Goal: Transaction & Acquisition: Purchase product/service

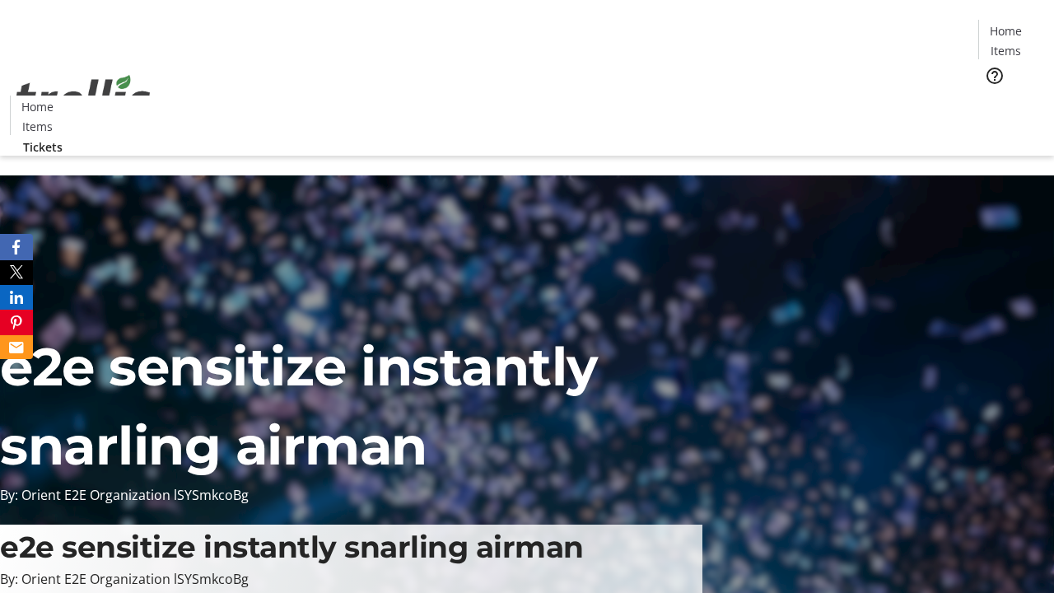
click at [991, 95] on span "Tickets" at bounding box center [1011, 103] width 40 height 17
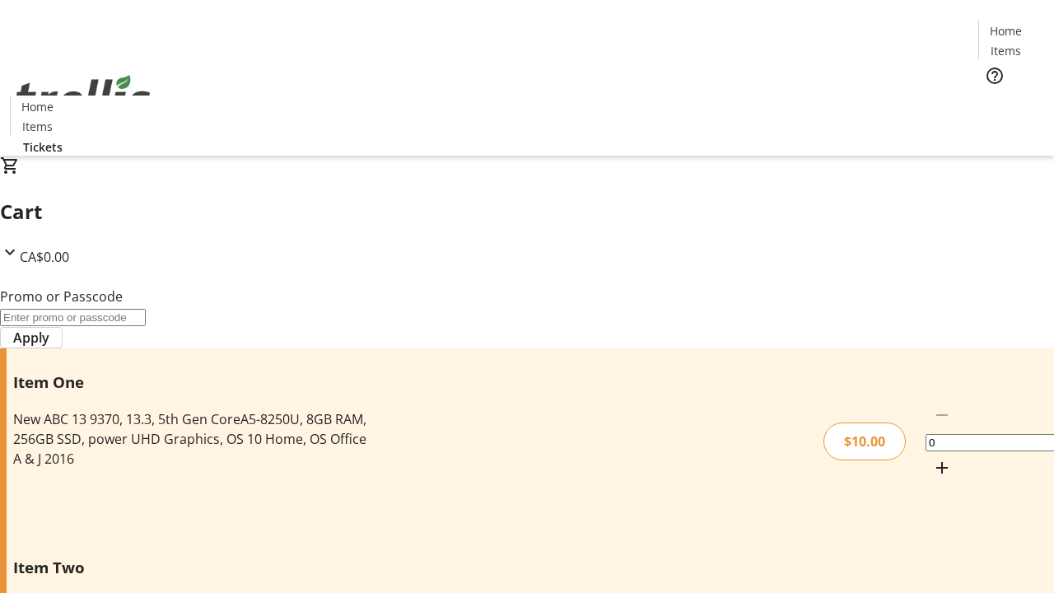
click at [932, 458] on mat-icon "Increment by one" at bounding box center [942, 468] width 20 height 20
type input "1"
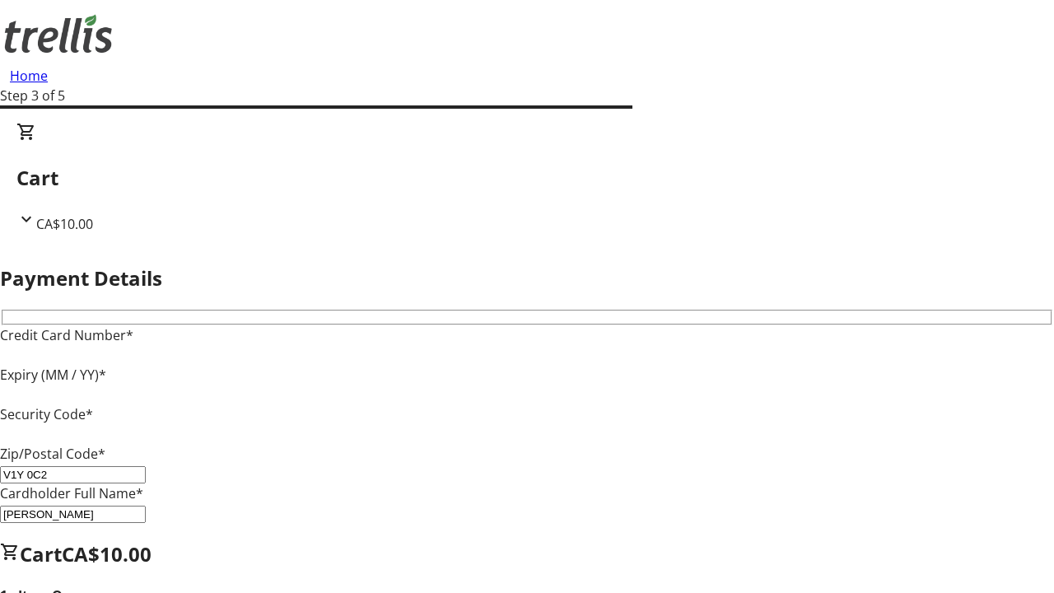
type input "V1Y 0C2"
